Goal: Task Accomplishment & Management: Manage account settings

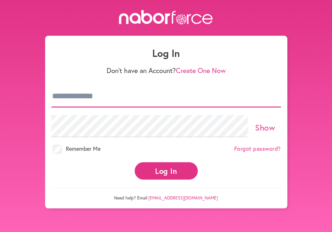
drag, startPoint x: 91, startPoint y: 96, endPoint x: 96, endPoint y: 94, distance: 5.5
click at [92, 97] on input "email" at bounding box center [166, 96] width 230 height 22
type input "**********"
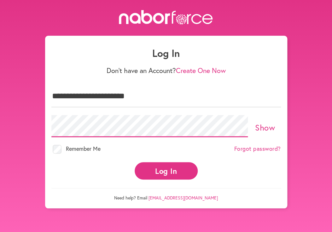
click at [135, 162] on button "Log In" at bounding box center [166, 170] width 63 height 17
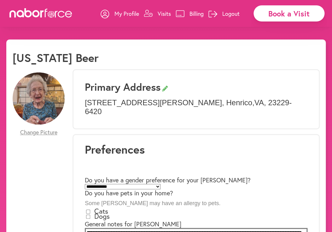
click at [164, 13] on p "Visits" at bounding box center [164, 14] width 13 height 8
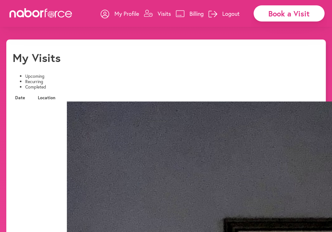
click at [234, 13] on p "Logout" at bounding box center [231, 14] width 17 height 8
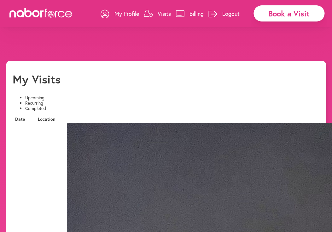
click at [148, 21] on button "Yes" at bounding box center [154, 18] width 12 height 7
